Goal: Task Accomplishment & Management: Complete application form

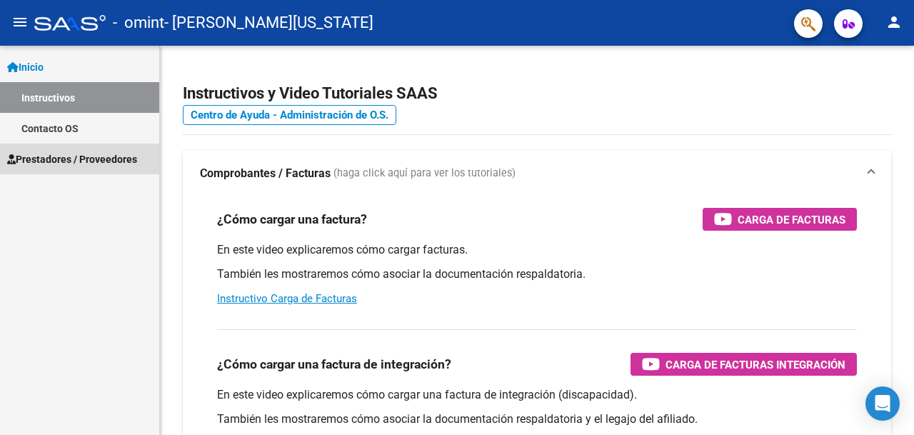
click at [81, 161] on span "Prestadores / Proveedores" at bounding box center [72, 159] width 130 height 16
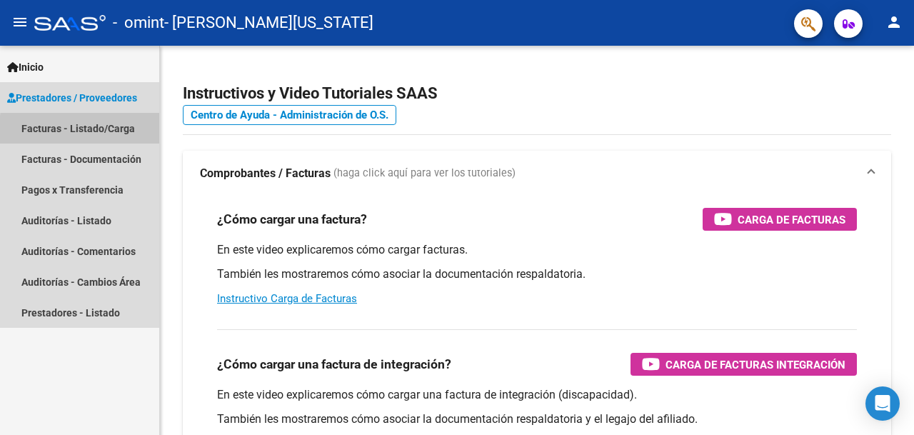
click at [106, 132] on link "Facturas - Listado/Carga" at bounding box center [79, 128] width 159 height 31
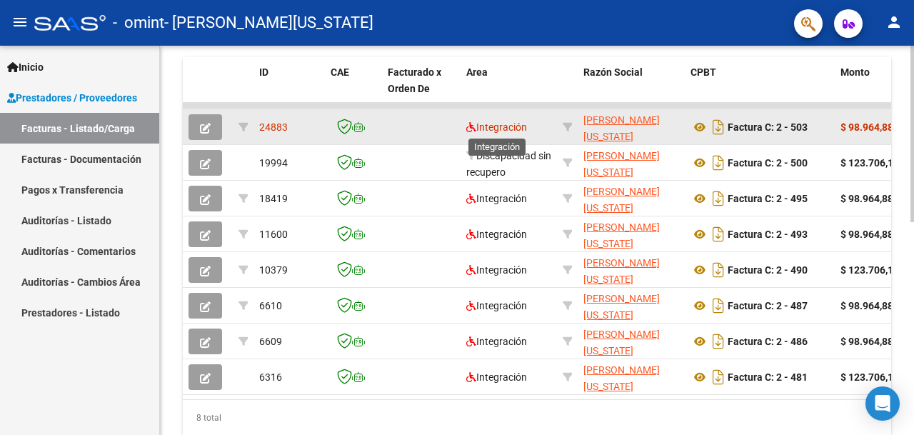
click at [523, 125] on span "Integración" at bounding box center [496, 126] width 61 height 11
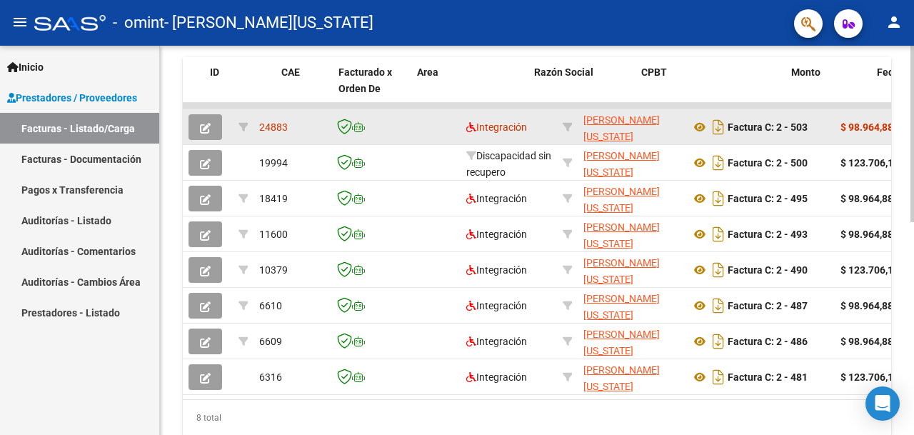
scroll to position [0, 74]
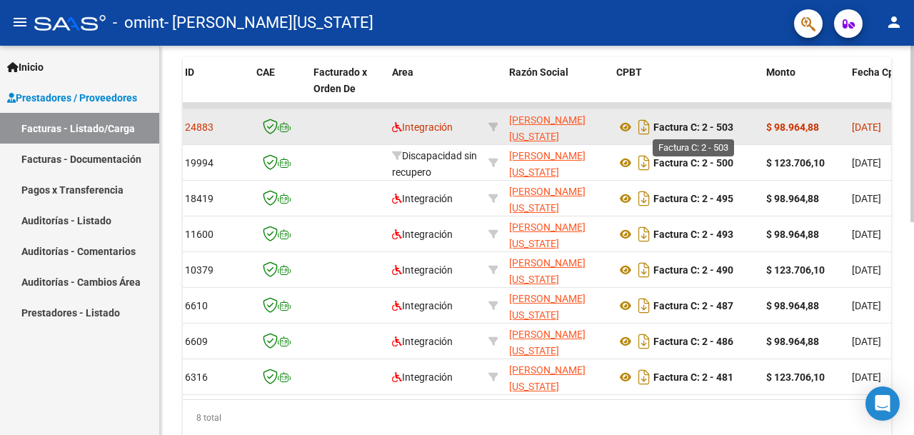
click at [701, 133] on strong "Factura C: 2 - 503" at bounding box center [694, 126] width 80 height 11
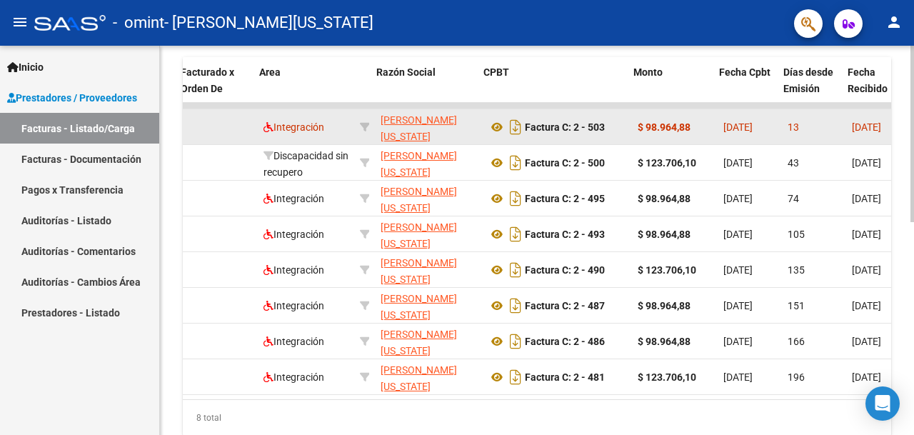
scroll to position [0, 196]
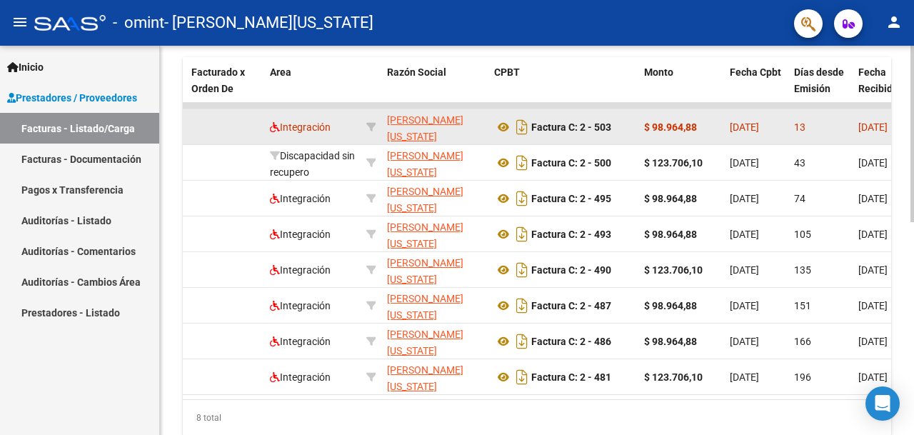
click at [574, 136] on div "Factura C: 2 - 503" at bounding box center [563, 127] width 139 height 23
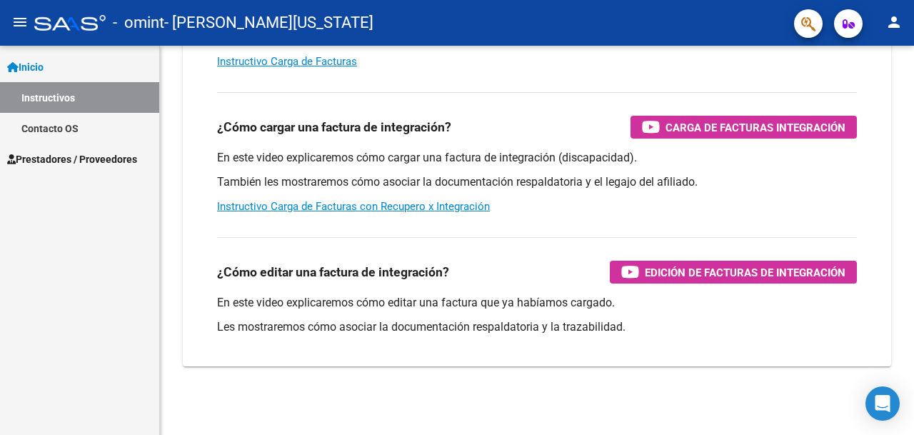
click at [86, 161] on span "Prestadores / Proveedores" at bounding box center [72, 159] width 130 height 16
click at [114, 157] on span "Prestadores / Proveedores" at bounding box center [72, 159] width 130 height 16
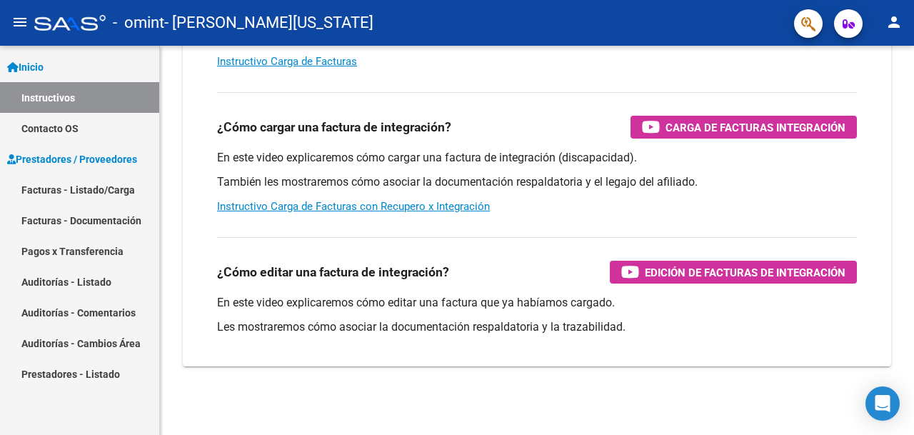
click at [97, 197] on link "Facturas - Listado/Carga" at bounding box center [79, 189] width 159 height 31
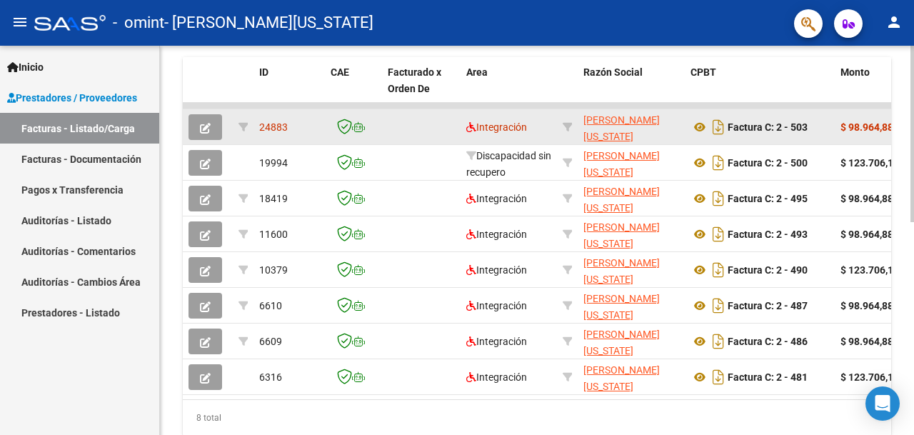
click at [209, 127] on icon "button" at bounding box center [205, 128] width 11 height 11
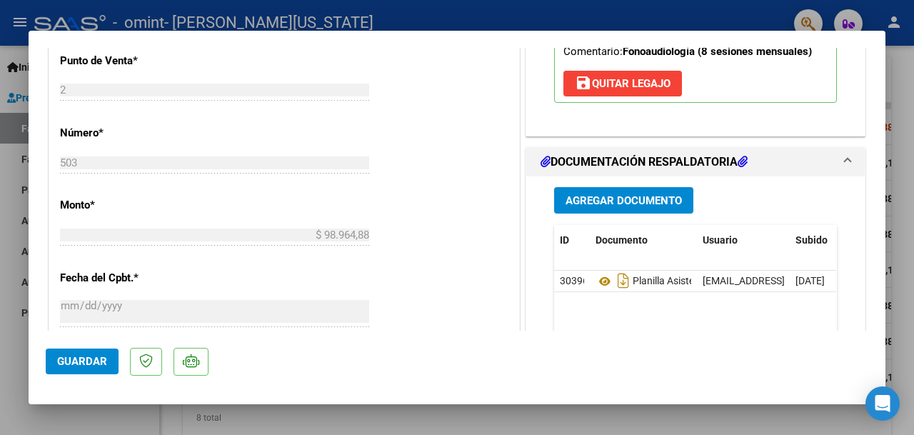
scroll to position [592, 0]
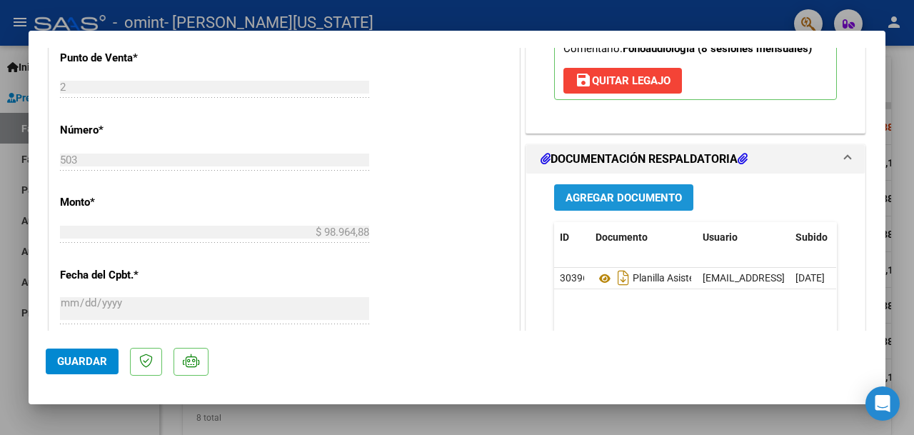
click at [617, 195] on span "Agregar Documento" at bounding box center [624, 197] width 116 height 13
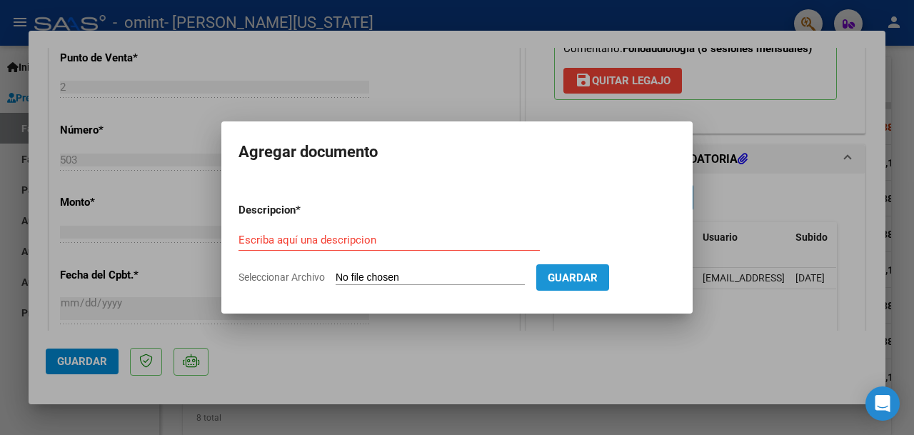
click at [598, 276] on span "Guardar" at bounding box center [573, 277] width 50 height 13
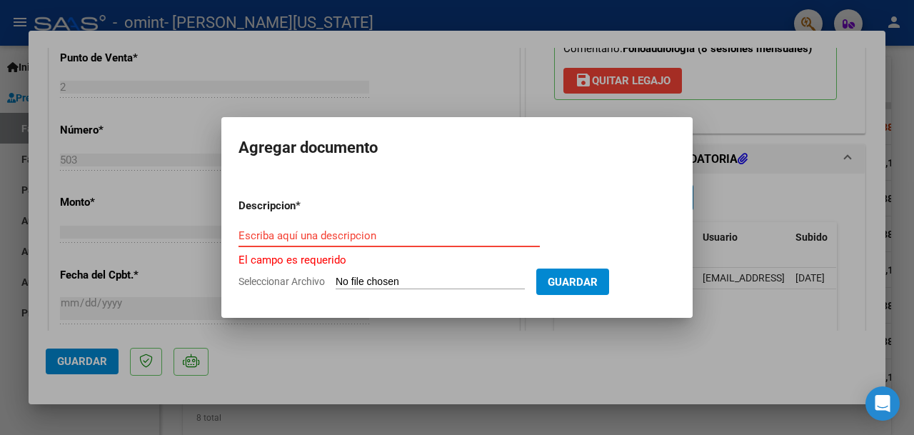
click at [379, 239] on input "Escriba aquí una descripcion" at bounding box center [389, 235] width 301 height 13
click at [384, 279] on input "Seleccionar Archivo" at bounding box center [430, 283] width 189 height 14
type input "C:\fakepath\27348050937_011_00002_00000503.pdf"
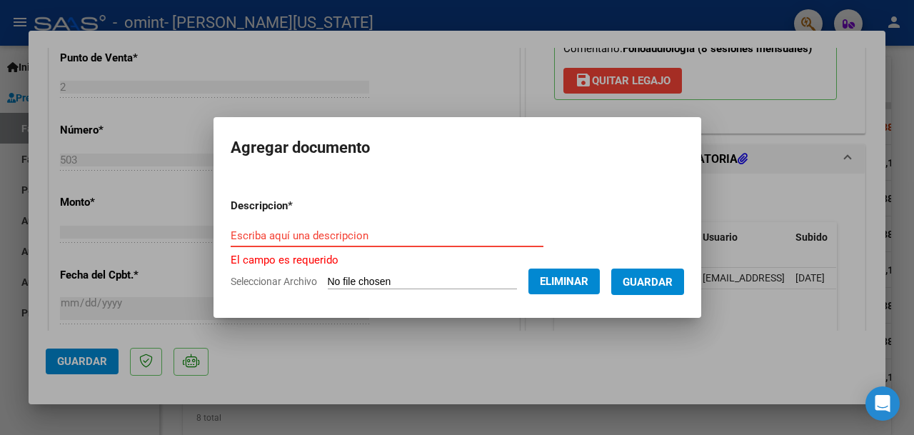
click at [236, 229] on input "Escriba aquí una descripcion" at bounding box center [387, 235] width 313 height 13
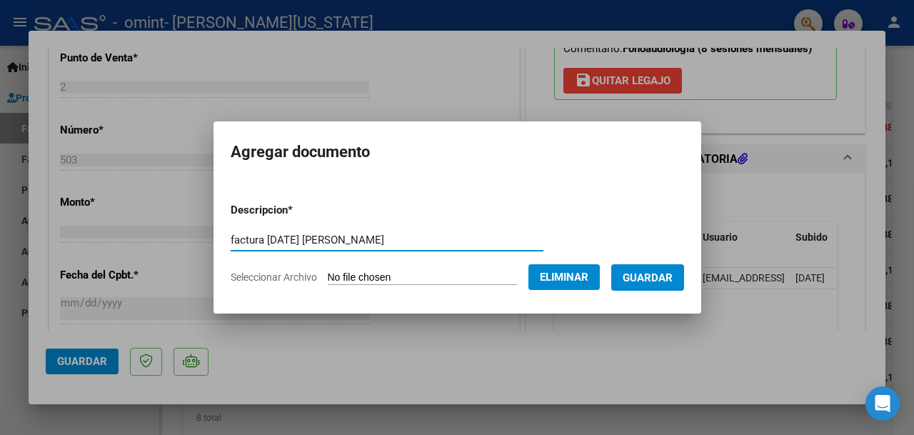
type input "factura [DATE] [PERSON_NAME]"
click at [673, 280] on span "Guardar" at bounding box center [648, 277] width 50 height 13
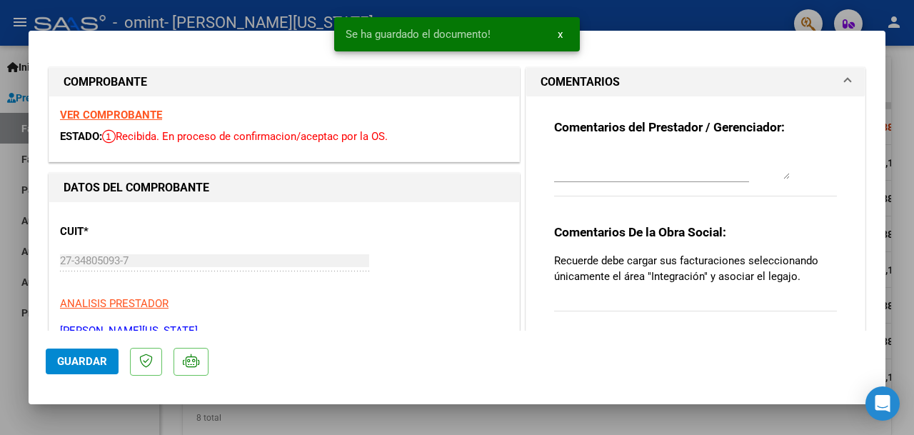
scroll to position [0, 0]
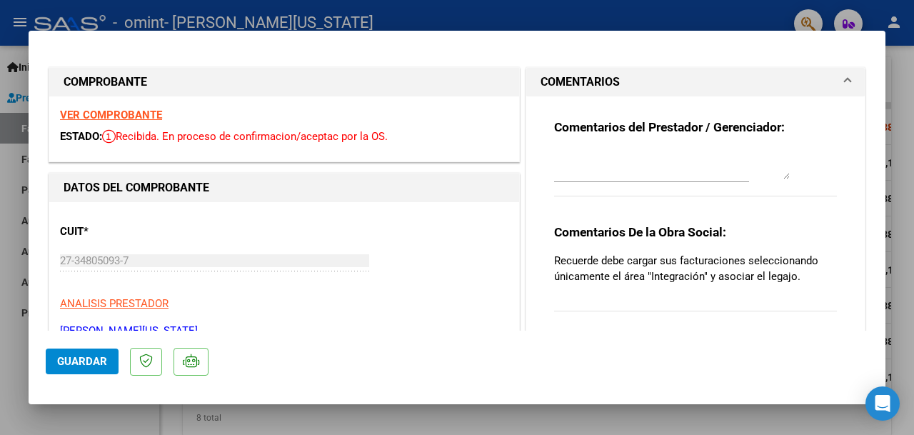
click at [133, 116] on strong "VER COMPROBANTE" at bounding box center [111, 115] width 102 height 13
click at [94, 351] on button "Guardar" at bounding box center [82, 362] width 73 height 26
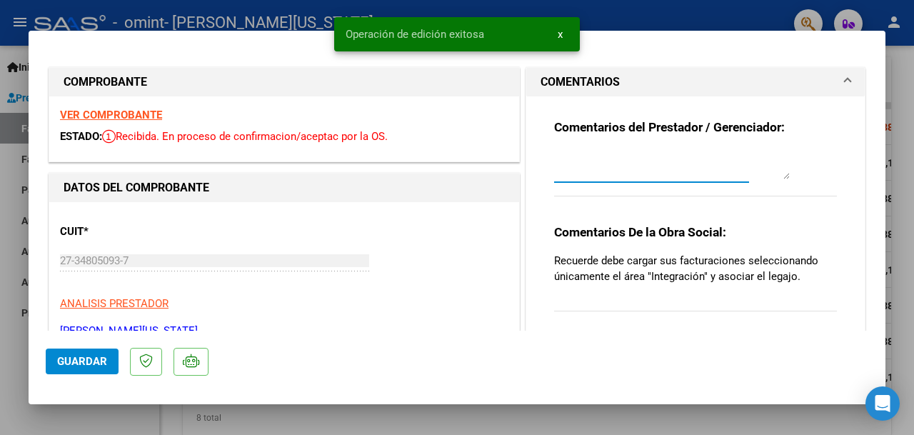
click at [616, 176] on textarea at bounding box center [672, 165] width 236 height 29
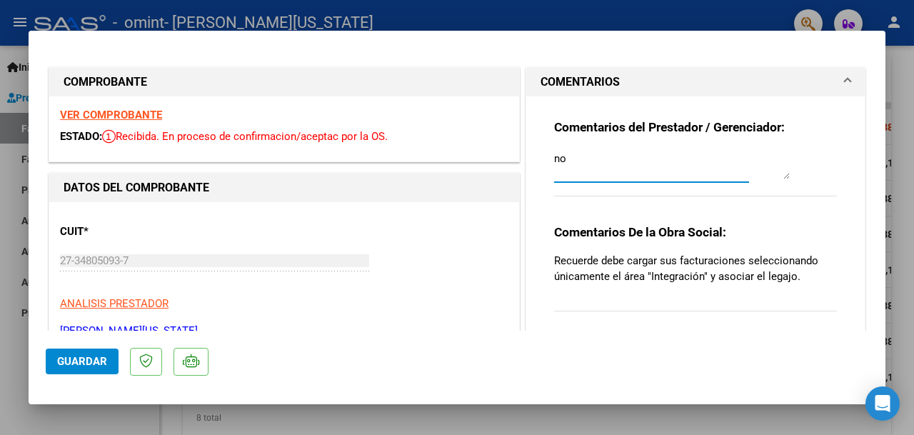
type textarea "n"
click at [87, 365] on span "Guardar" at bounding box center [82, 361] width 50 height 13
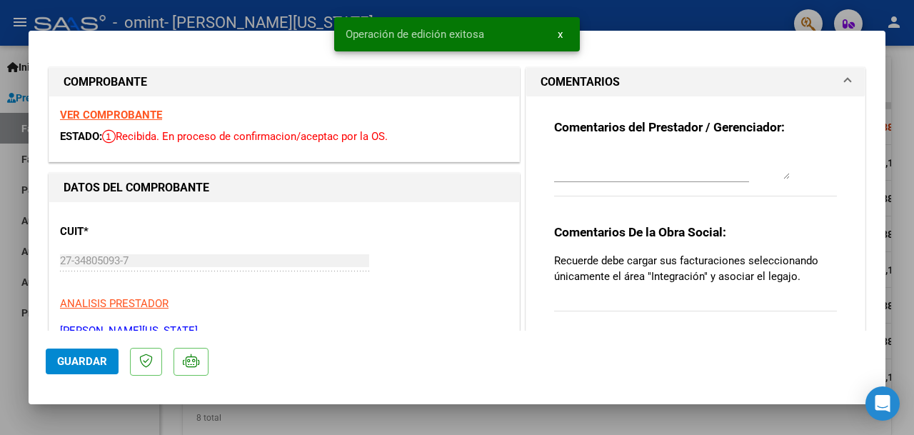
click at [901, 319] on div at bounding box center [457, 217] width 914 height 435
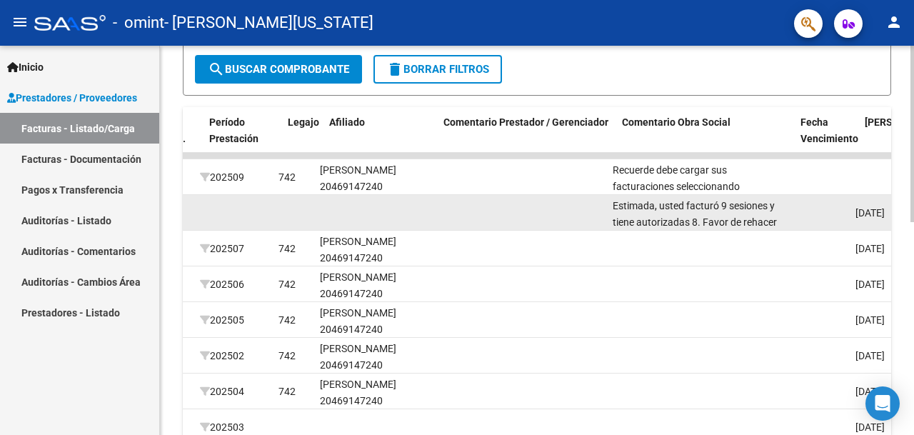
scroll to position [0, 1848]
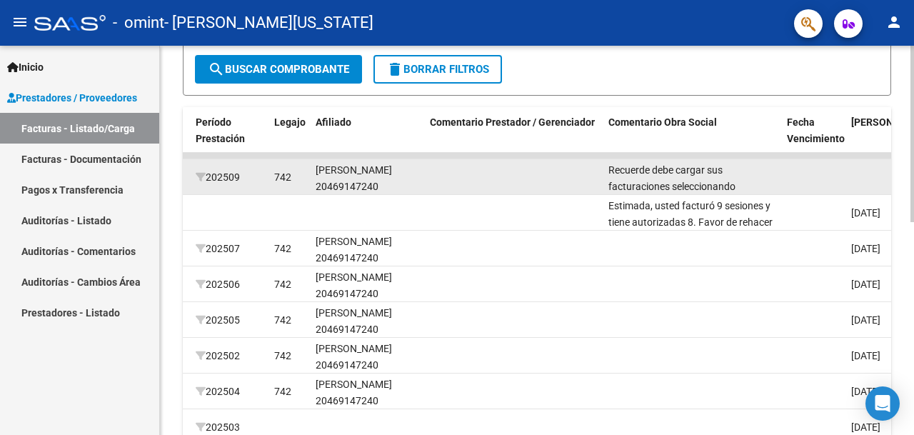
click at [739, 184] on div "Recuerde debe cargar sus facturaciones seleccionando únicamente el área "Integr…" at bounding box center [692, 177] width 167 height 30
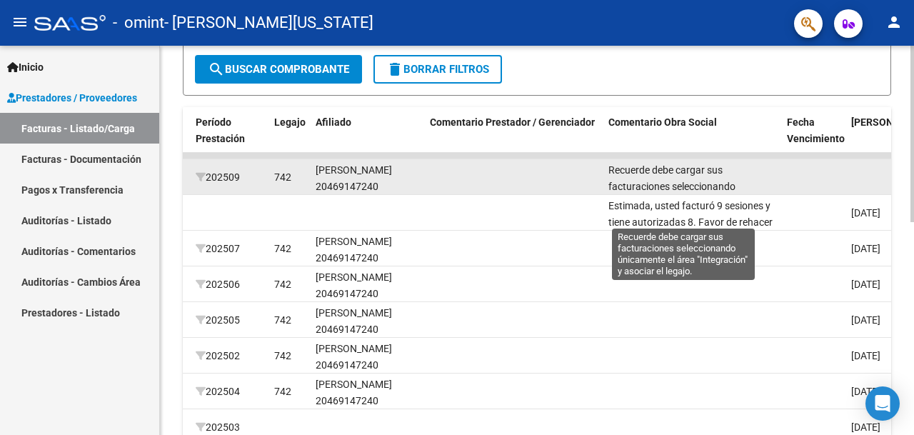
click at [702, 179] on div "Recuerde debe cargar sus facturaciones seleccionando únicamente el área "Integr…" at bounding box center [692, 177] width 167 height 30
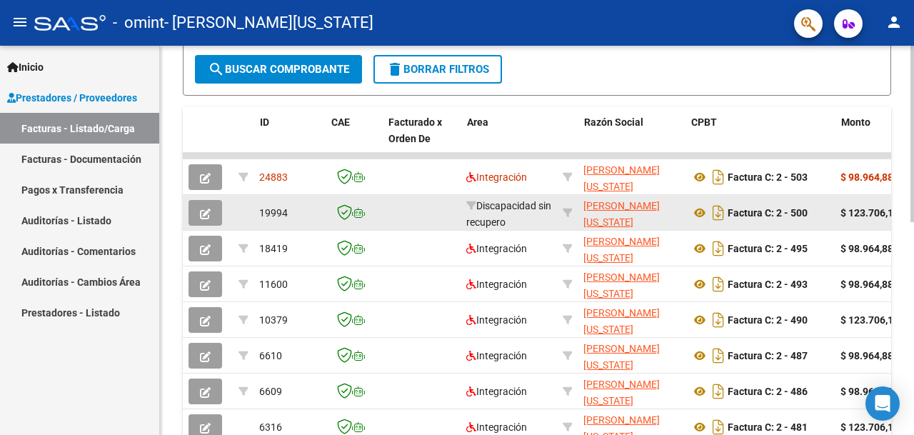
scroll to position [0, 0]
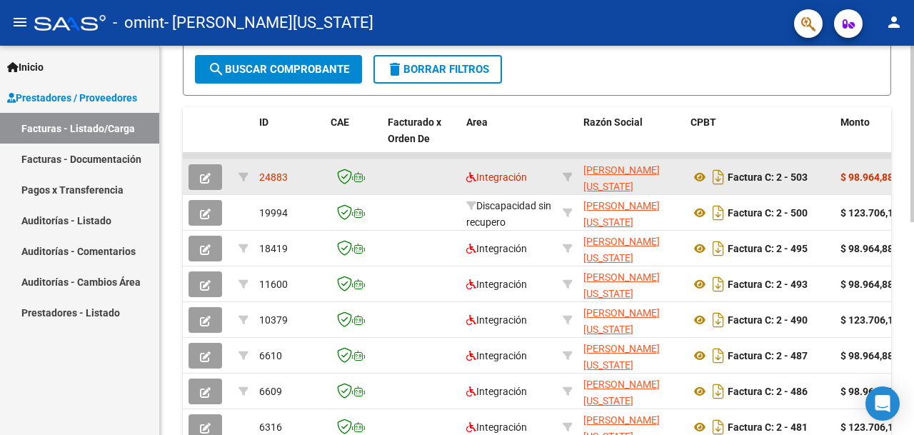
click at [204, 179] on icon "button" at bounding box center [205, 178] width 11 height 11
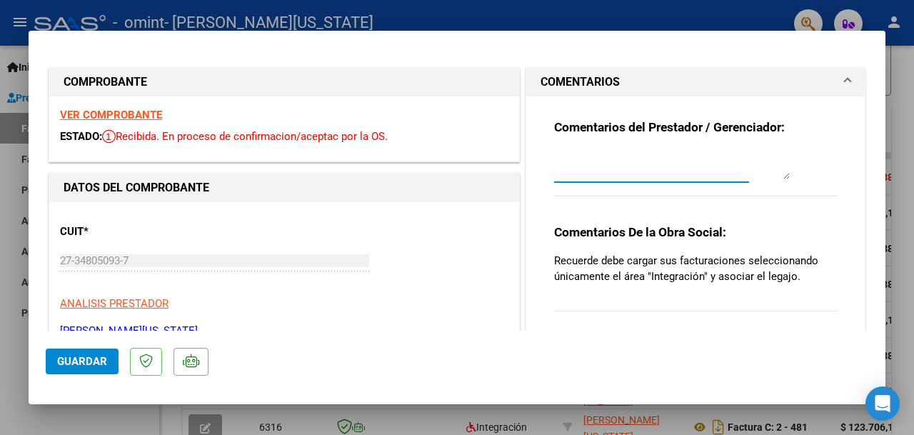
click at [616, 164] on textarea at bounding box center [672, 165] width 236 height 29
type textarea "b"
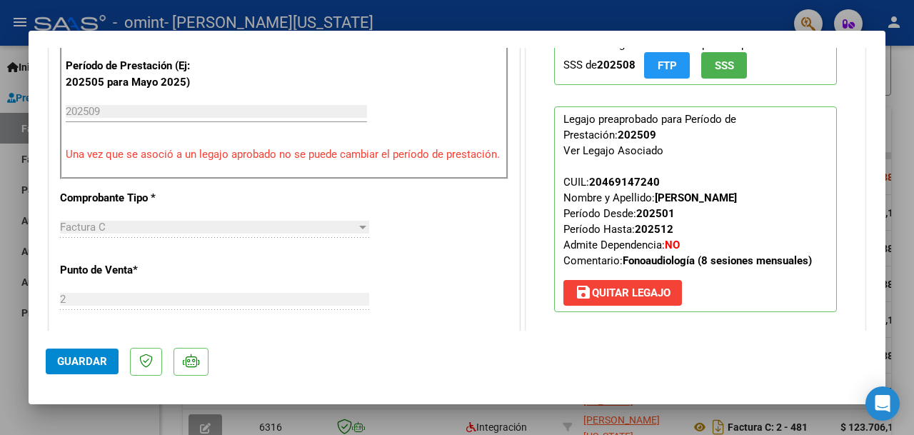
scroll to position [382, 0]
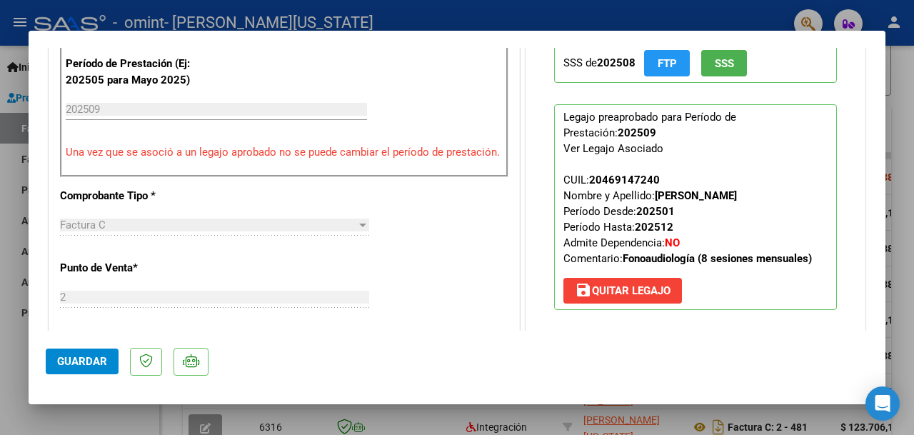
type textarea "no entiendo a que se refiere el comentario, estan cargados los comprobantes cor…"
click at [86, 354] on button "Guardar" at bounding box center [82, 362] width 73 height 26
click at [891, 296] on div at bounding box center [457, 217] width 914 height 435
